Goal: Task Accomplishment & Management: Manage account settings

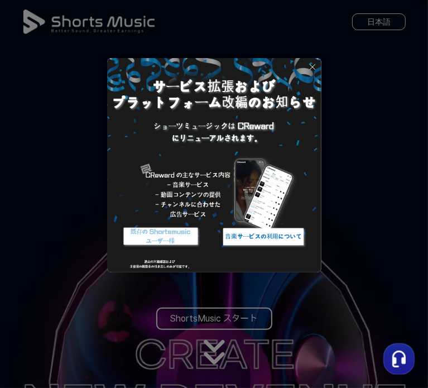
click at [275, 236] on img at bounding box center [263, 236] width 89 height 27
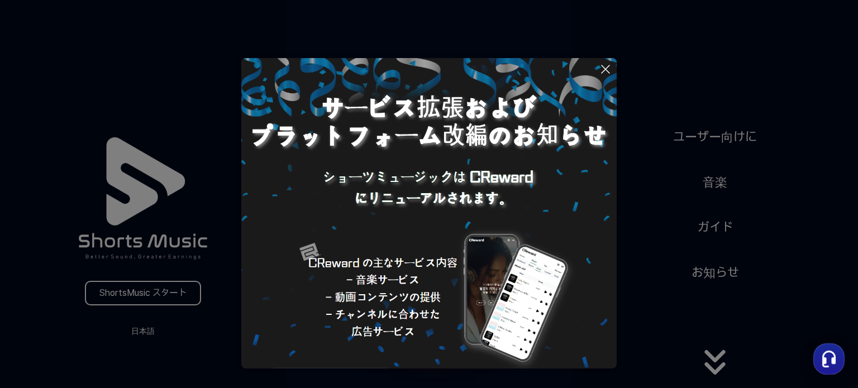
click at [428, 71] on icon at bounding box center [605, 69] width 13 height 13
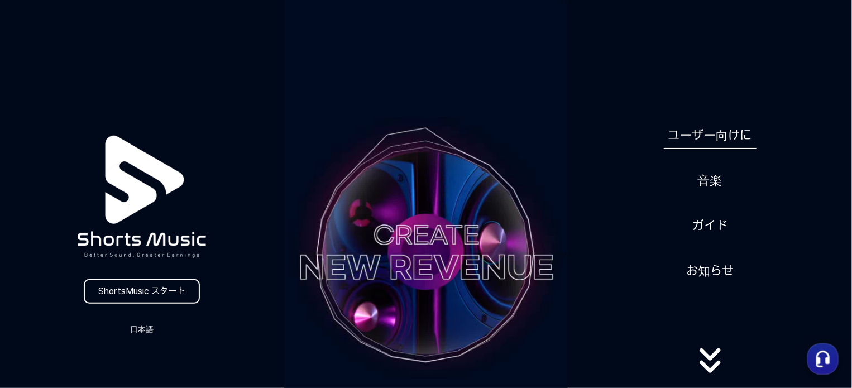
click at [428, 137] on link "ユーザー向けに" at bounding box center [710, 135] width 93 height 27
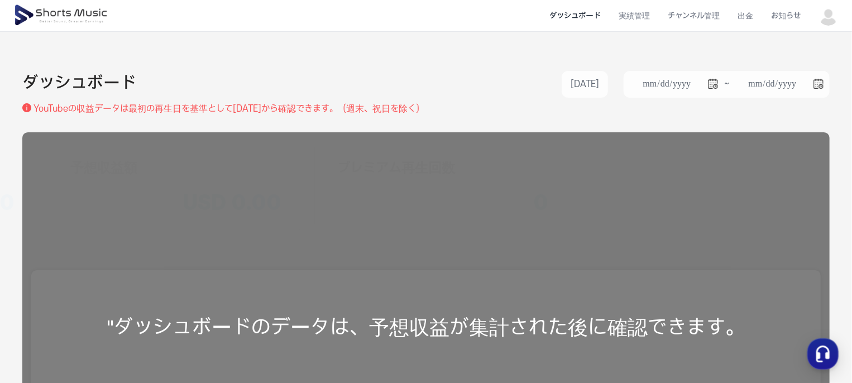
click at [428, 18] on img at bounding box center [829, 16] width 20 height 20
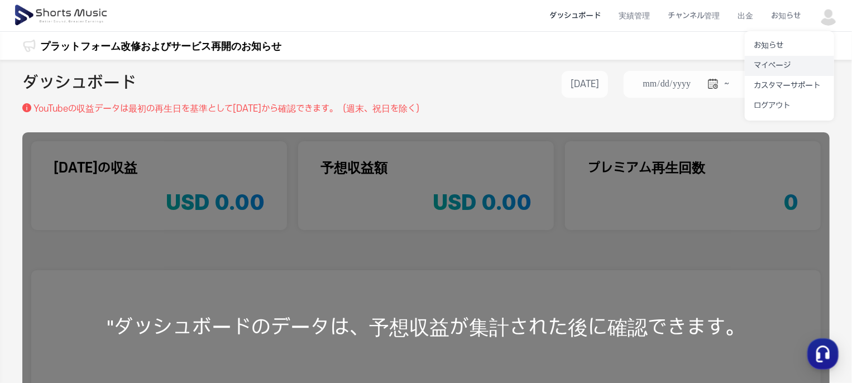
click at [428, 64] on link "マイページ" at bounding box center [789, 66] width 89 height 20
click at [428, 18] on img at bounding box center [829, 16] width 20 height 20
click at [428, 106] on link "ログアウト" at bounding box center [789, 106] width 89 height 20
